Goal: Information Seeking & Learning: Check status

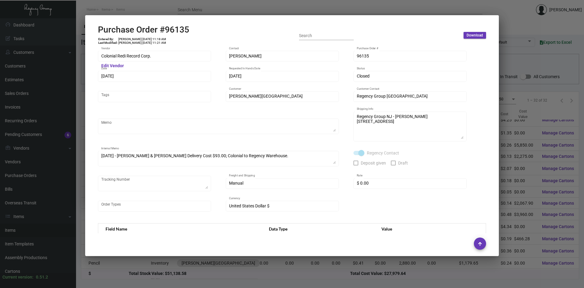
click at [509, 158] on div at bounding box center [292, 144] width 584 height 288
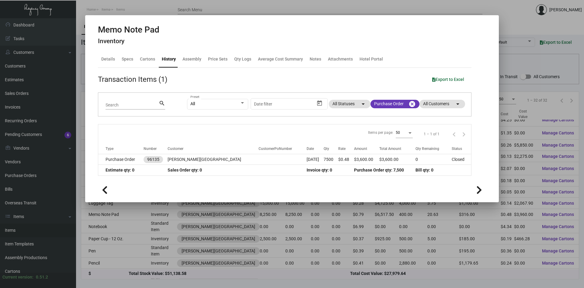
click at [510, 155] on div at bounding box center [292, 144] width 584 height 288
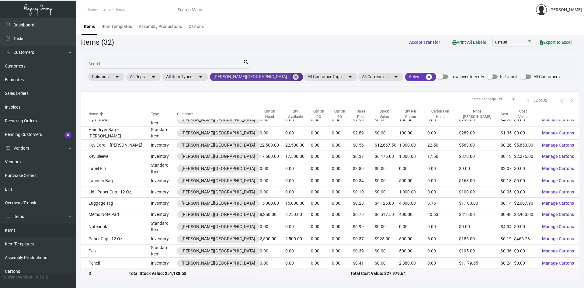
click at [292, 78] on mat-icon "cancel" at bounding box center [295, 76] width 7 height 7
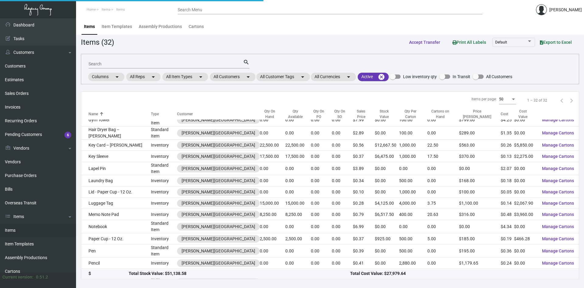
scroll to position [31, 0]
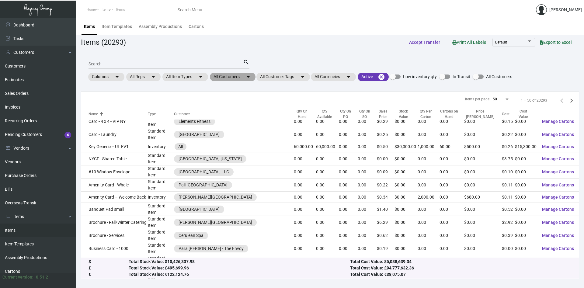
click at [235, 73] on mat-chip "All Customers arrow_drop_down" at bounding box center [233, 77] width 46 height 9
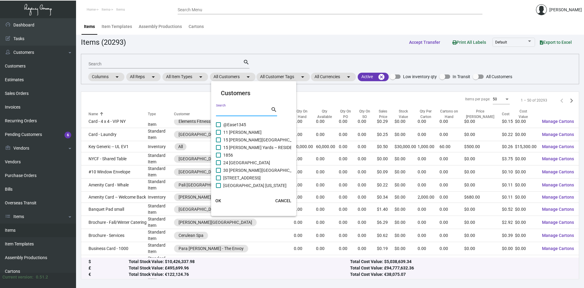
click at [247, 112] on input "Search" at bounding box center [243, 111] width 55 height 5
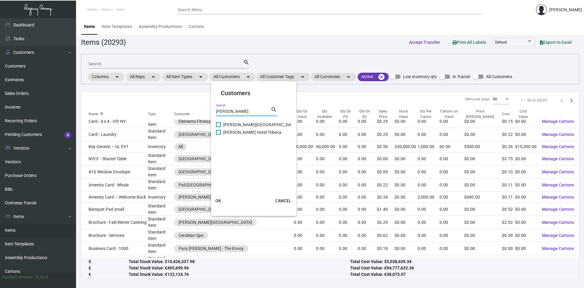
type input "[PERSON_NAME]"
click at [220, 134] on span at bounding box center [218, 132] width 5 height 5
click at [219, 135] on input "[PERSON_NAME] Hotel Tribeca" at bounding box center [218, 135] width 0 height 0
checkbox input "true"
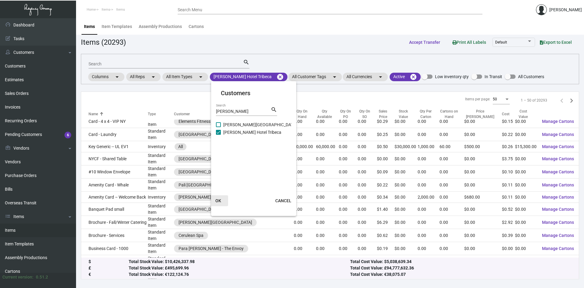
click at [219, 200] on span "OK" at bounding box center [219, 200] width 6 height 5
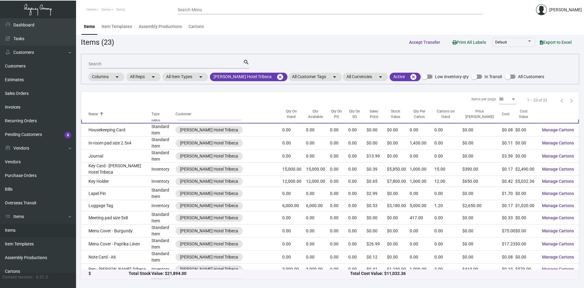
scroll to position [62, 0]
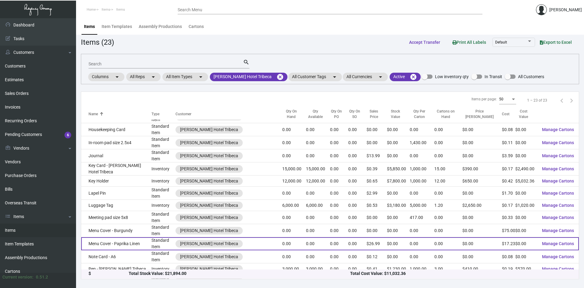
click at [133, 243] on td "Menu Cover - Paprika Linen" at bounding box center [116, 243] width 70 height 13
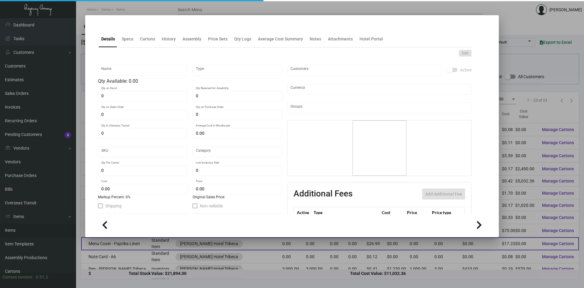
type input "Menu Cover - Paprika Linen"
type input "Standard Item"
type input "$ 0.00"
type input "WHT-Menu Holders-13"
type input "Standard"
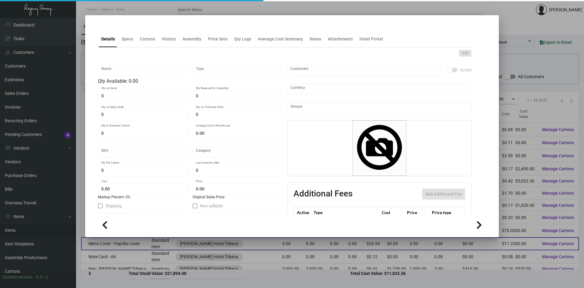
type input "$ 17.23"
type input "$ 26.99"
checkbox input "true"
type input "United States Dollar $"
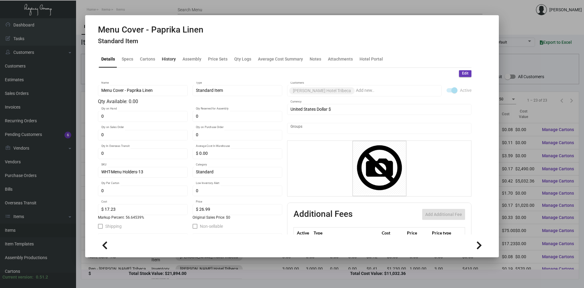
click at [167, 61] on div "History" at bounding box center [169, 59] width 14 height 6
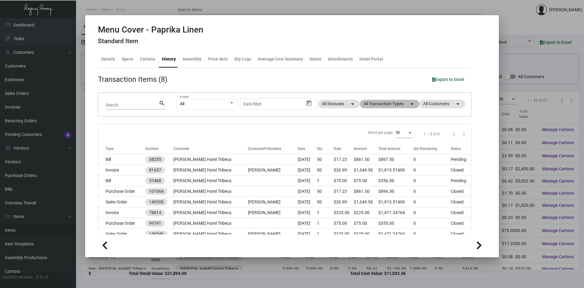
click at [400, 105] on mat-chip "All Transaction Types arrow_drop_down" at bounding box center [390, 104] width 60 height 9
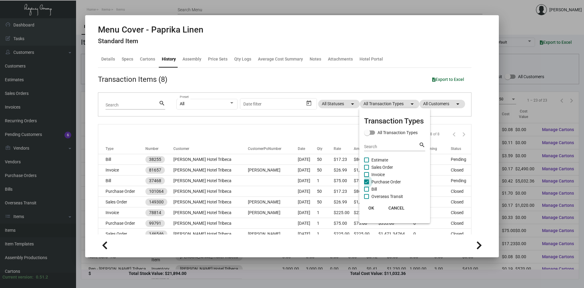
click at [384, 180] on span "Purchase Order" at bounding box center [387, 181] width 30 height 7
click at [367, 184] on input "Purchase Order" at bounding box center [366, 184] width 0 height 0
click at [384, 180] on span "Purchase Order" at bounding box center [387, 181] width 30 height 7
click at [367, 184] on input "Purchase Order" at bounding box center [366, 184] width 0 height 0
checkbox input "true"
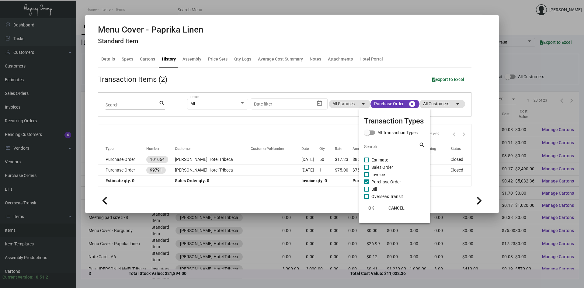
click at [373, 207] on span "OK" at bounding box center [372, 208] width 6 height 5
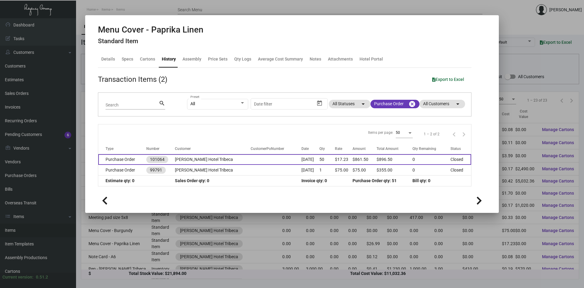
click at [212, 161] on td "[PERSON_NAME] Hotel Tribeca" at bounding box center [213, 159] width 76 height 11
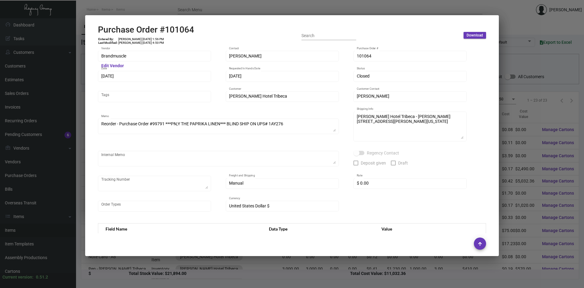
click at [524, 160] on div at bounding box center [292, 144] width 584 height 288
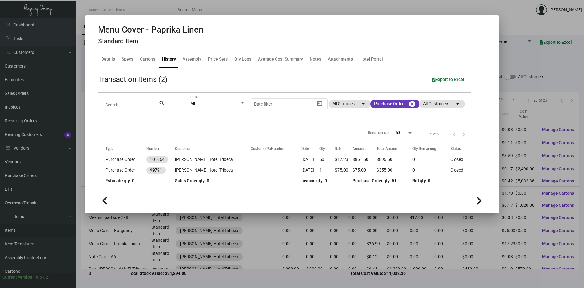
click at [493, 167] on mat-dialog-container "Menu Cover - Paprika Linen Standard Item Details Specs Cartons History Assembly…" at bounding box center [292, 114] width 414 height 198
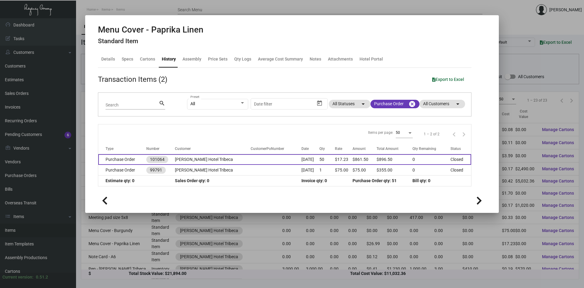
click at [201, 159] on td "[PERSON_NAME] Hotel Tribeca" at bounding box center [213, 159] width 76 height 11
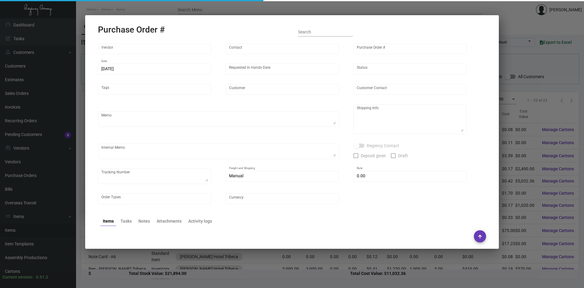
type input "Brandmuscle"
type input "[PERSON_NAME]"
type input "101064"
type input "[DATE]"
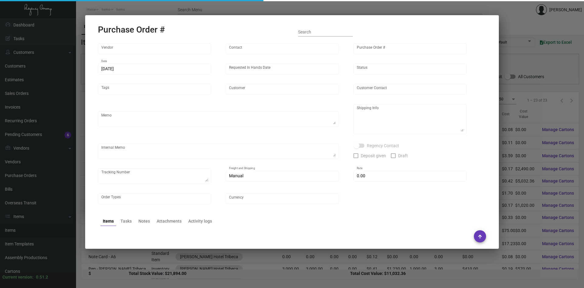
type input "[PERSON_NAME] Hotel Tribeca"
type input "[PERSON_NAME]"
type textarea "Reorder - Purchase Order #99791 ***PN;Y THE PAPRIKA LINEN*** BLIND SHIP ON UPS#…"
type textarea "[PERSON_NAME] Hotel Tribeca - [PERSON_NAME] [STREET_ADDRESS][PERSON_NAME][US_ST…"
type input "$ 0.00"
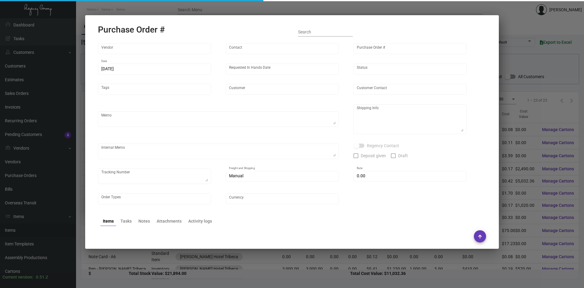
type input "United States Dollar $"
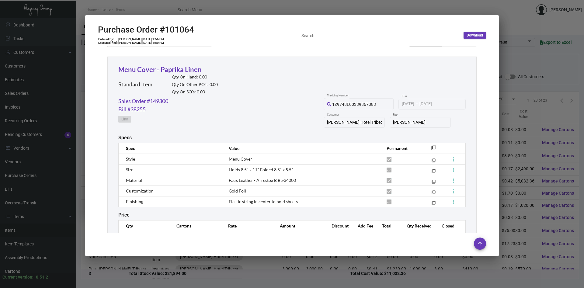
scroll to position [274, 0]
copy span "Holds 8.5" x 11" Folded 8.5" x 5.5""
drag, startPoint x: 295, startPoint y: 171, endPoint x: 226, endPoint y: 173, distance: 69.1
click at [226, 173] on td "Holds 8.5" x 11" Folded 8.5" x 5.5"" at bounding box center [302, 170] width 158 height 11
copy span "Faux Leather - Arrestox B BL-34000"
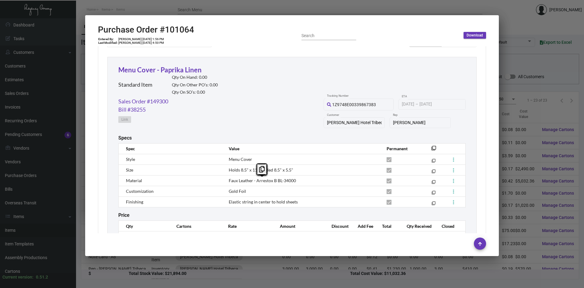
drag, startPoint x: 298, startPoint y: 182, endPoint x: 230, endPoint y: 184, distance: 68.2
click at [230, 184] on td "Faux Leather - Arrestox B BL-34000" at bounding box center [302, 180] width 158 height 11
copy span "Elastic string in center to hold sheets"
drag, startPoint x: 302, startPoint y: 202, endPoint x: 228, endPoint y: 202, distance: 74.6
click at [228, 202] on td "Elastic string in center to hold sheets" at bounding box center [302, 202] width 158 height 11
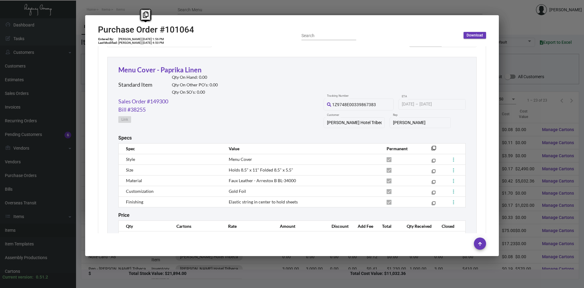
drag, startPoint x: 195, startPoint y: 32, endPoint x: 68, endPoint y: 37, distance: 127.1
click at [85, 37] on mat-dialog-container "Purchase Order #101064 Entered By: [PERSON_NAME] [DATE] 1:56 PM Last Modified: …" at bounding box center [292, 135] width 414 height 241
copy div "Purchase Order #101064"
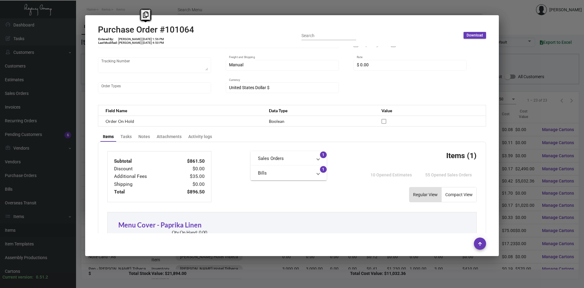
scroll to position [0, 0]
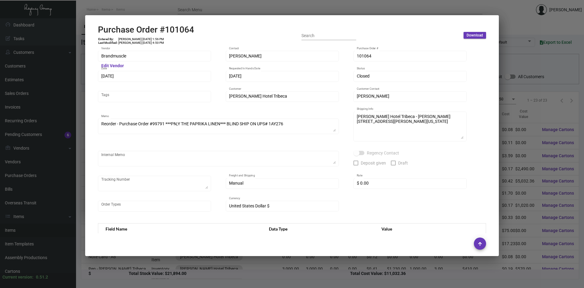
drag, startPoint x: 135, startPoint y: 73, endPoint x: 84, endPoint y: 74, distance: 51.1
click at [91, 74] on div "Brandmuscle Vendor Edit Vendor [PERSON_NAME] Contact 101064 Purchase Order # [D…" at bounding box center [292, 140] width 403 height 188
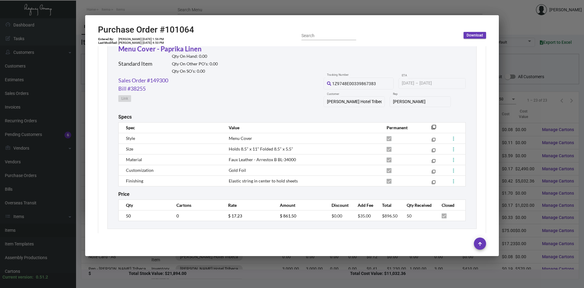
scroll to position [305, 0]
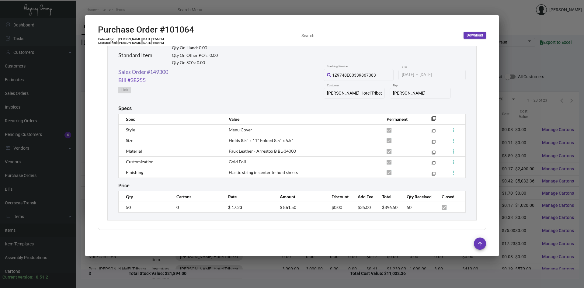
click at [146, 71] on link "Sales Order #149300" at bounding box center [143, 72] width 50 height 8
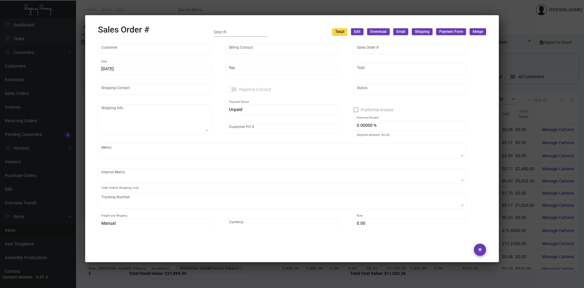
type input "[PERSON_NAME] Hotel Tribeca"
type input "[PERSON_NAME]"
type input "149300"
type input "[DATE]"
type input "[PERSON_NAME]"
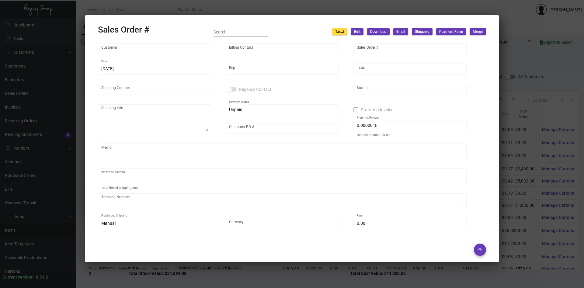
type input "[PERSON_NAME]"
type textarea "[PERSON_NAME] Hotel Tribeca - [PERSON_NAME] [STREET_ADDRESS][PERSON_NAME][US_ST…"
type input "[PERSON_NAME]"
type input "United States Dollar $"
type input "$ 79.87"
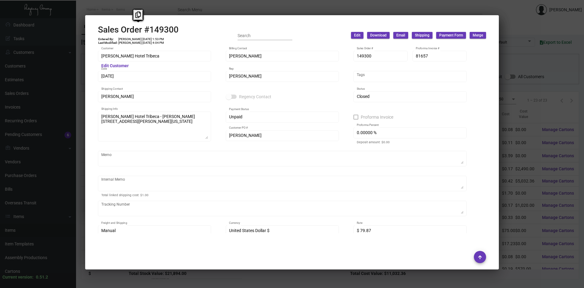
copy h2 "Sales Order #149300"
drag, startPoint x: 184, startPoint y: 29, endPoint x: 99, endPoint y: 30, distance: 84.6
click at [99, 30] on div "Sales Order #149300 Entered By: [PERSON_NAME] [DATE] 1:53 PM Last Modified: [PE…" at bounding box center [292, 36] width 388 height 22
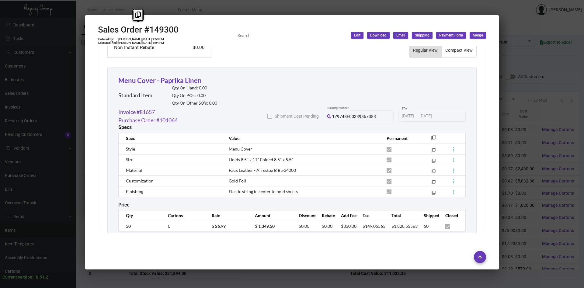
scroll to position [331, 0]
